Goal: Transaction & Acquisition: Book appointment/travel/reservation

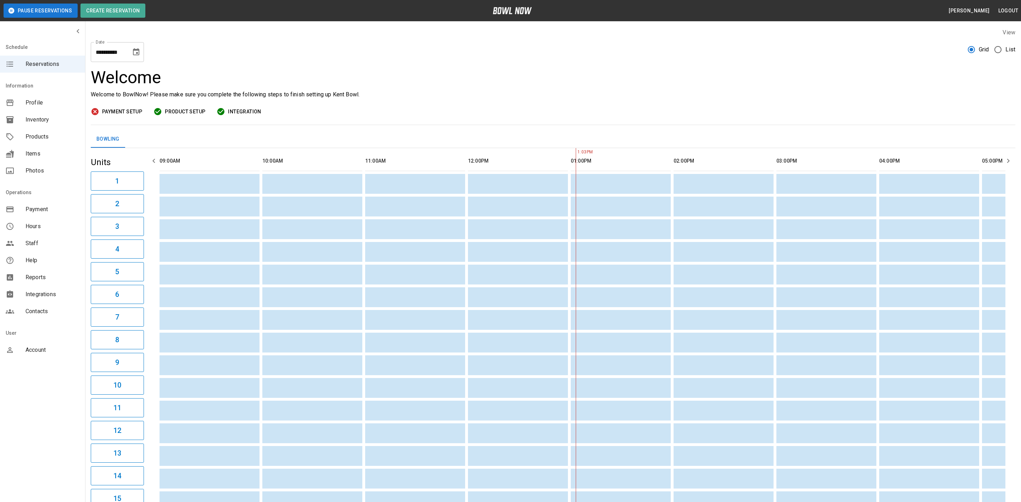
click at [1005, 47] on span "List" at bounding box center [1010, 49] width 10 height 9
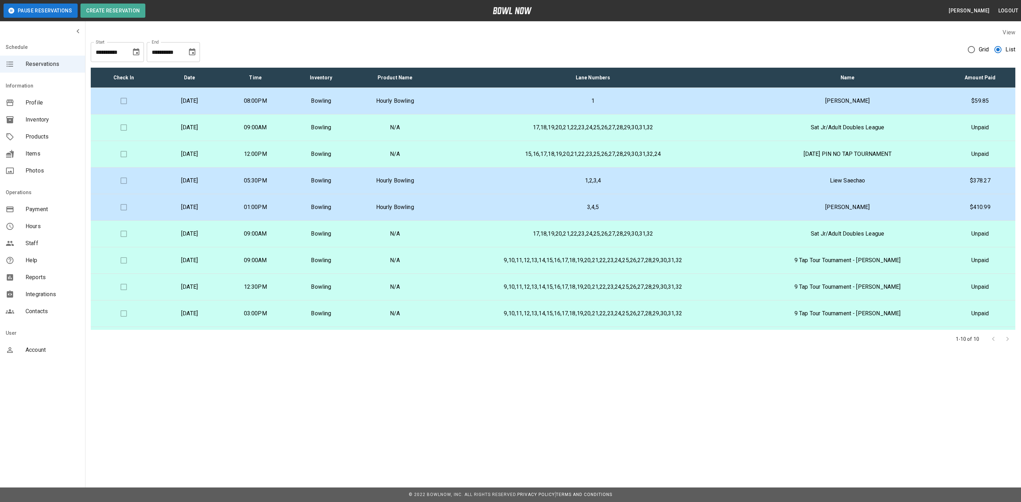
click at [430, 102] on p "Hourly Bowling" at bounding box center [395, 101] width 71 height 9
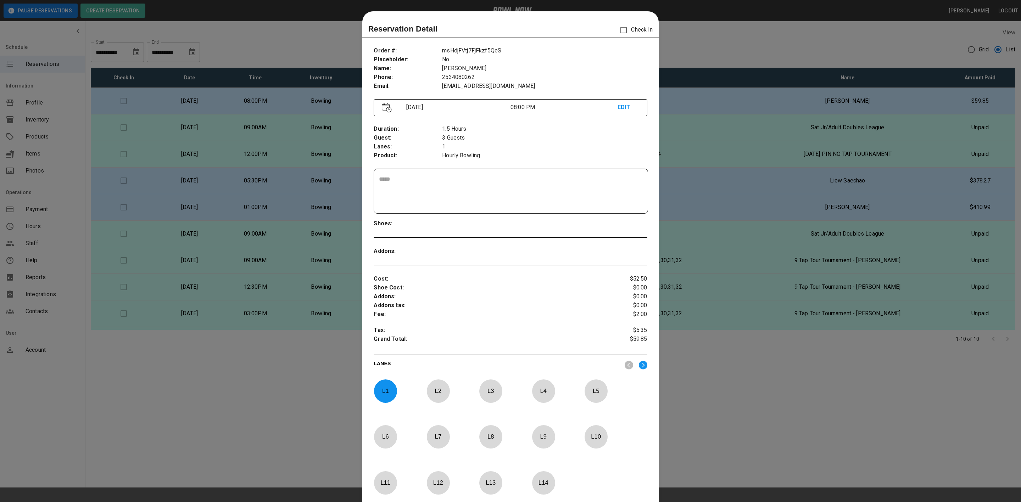
scroll to position [11, 0]
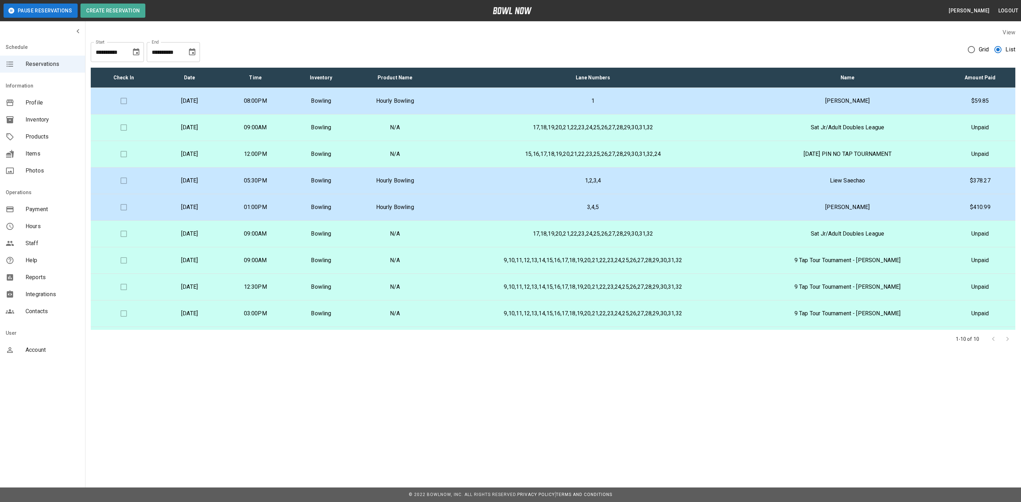
click at [468, 100] on td "1" at bounding box center [593, 101] width 314 height 27
click at [430, 179] on p "Hourly Bowling" at bounding box center [395, 181] width 71 height 9
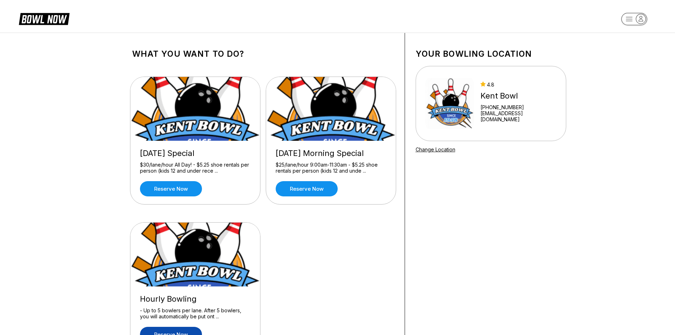
click at [167, 333] on link "Reserve now" at bounding box center [171, 334] width 62 height 15
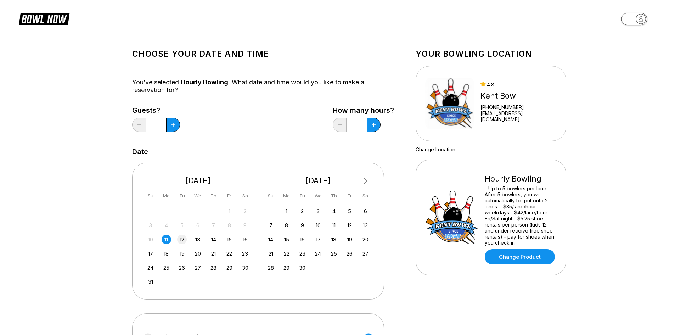
click at [180, 242] on div "12" at bounding box center [182, 240] width 10 height 10
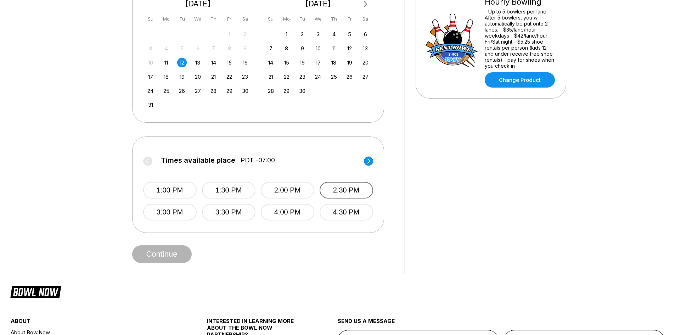
scroll to position [177, 0]
click at [328, 210] on button "4:30 PM" at bounding box center [347, 211] width 54 height 17
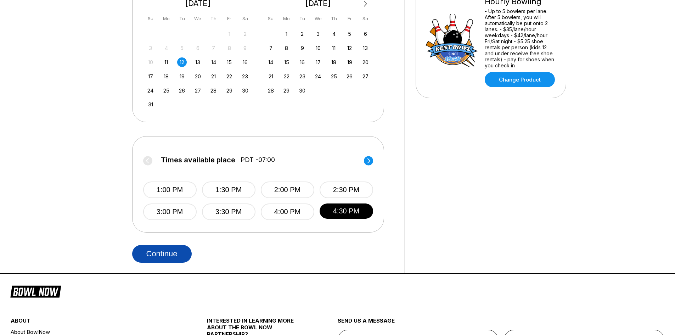
click at [161, 253] on button "Continue" at bounding box center [162, 254] width 60 height 18
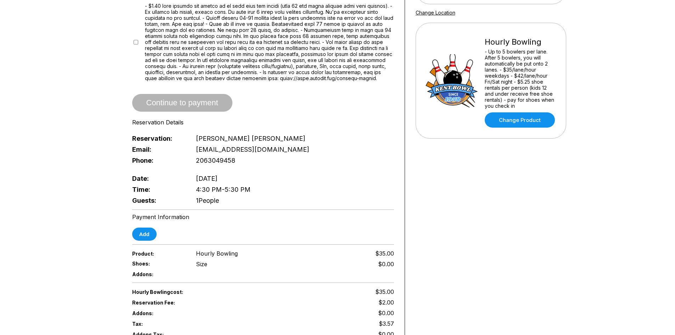
scroll to position [142, 0]
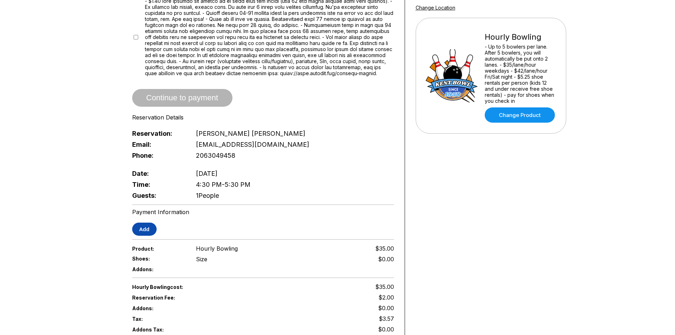
click at [143, 226] on button "Add" at bounding box center [144, 229] width 24 height 13
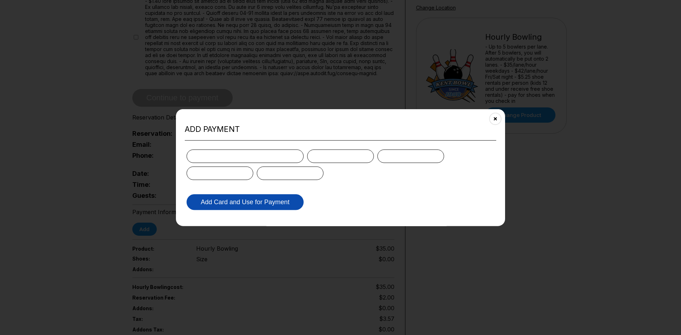
click at [217, 198] on button "Add Card and Use for Payment" at bounding box center [244, 202] width 117 height 16
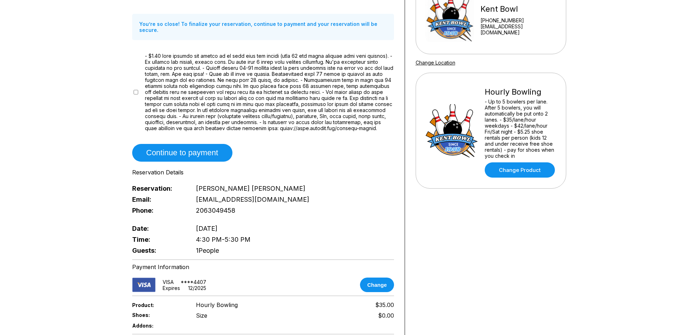
scroll to position [0, 0]
